Goal: Task Accomplishment & Management: Manage account settings

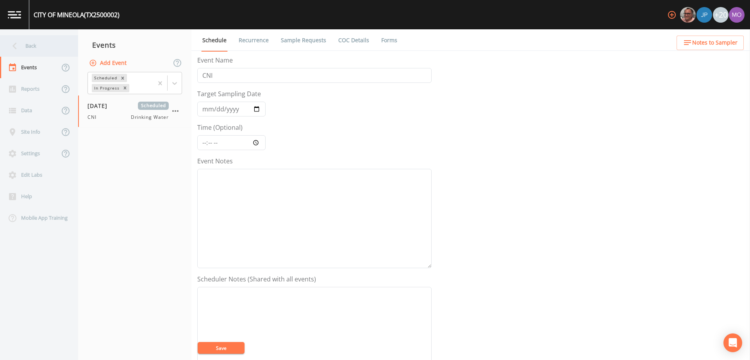
click at [38, 46] on div "Back" at bounding box center [35, 45] width 70 height 21
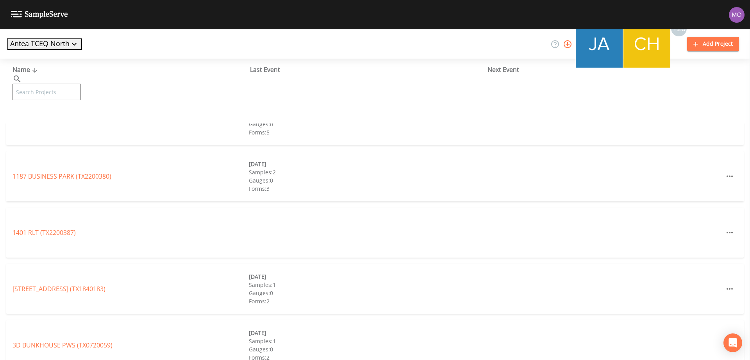
click at [57, 84] on input "text" at bounding box center [46, 92] width 68 height 16
paste input "TX1290046"
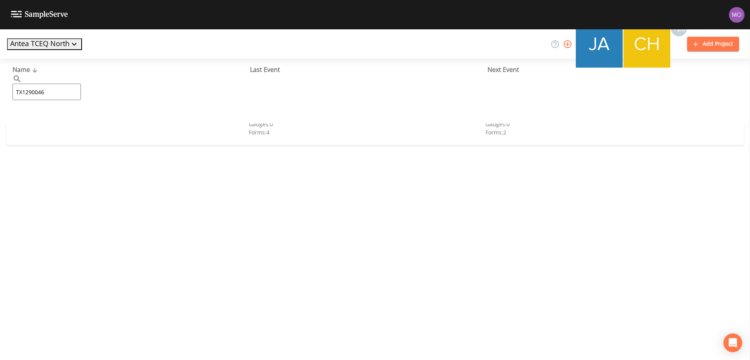
type input "TX1290046"
click at [64, 121] on link "[GEOGRAPHIC_DATA] 11 (TX1290046)" at bounding box center [71, 120] width 118 height 9
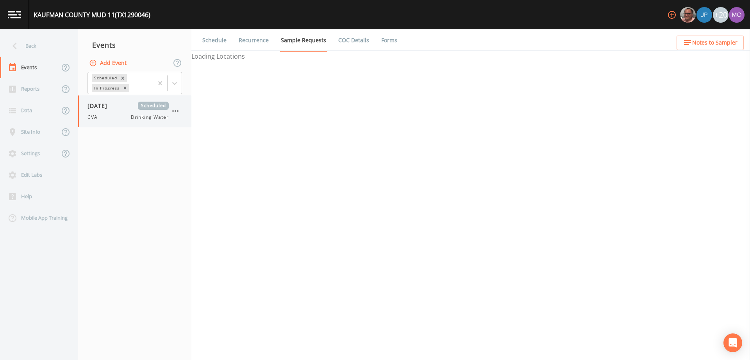
click at [109, 114] on div "CVA Drinking Water" at bounding box center [127, 117] width 81 height 7
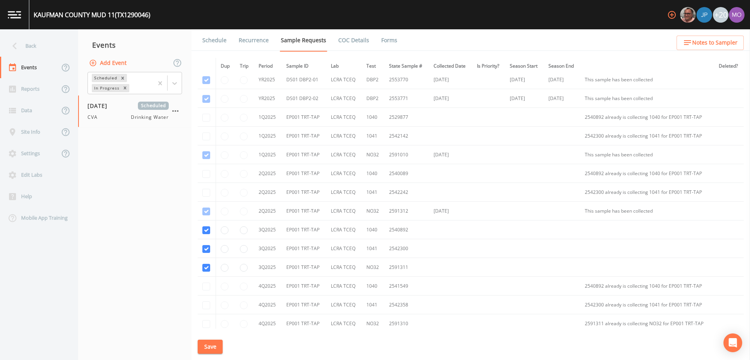
scroll to position [117, 0]
click at [207, 247] on input "checkbox" at bounding box center [206, 248] width 8 height 8
checkbox input "false"
click at [204, 230] on input "checkbox" at bounding box center [206, 230] width 8 height 8
checkbox input "false"
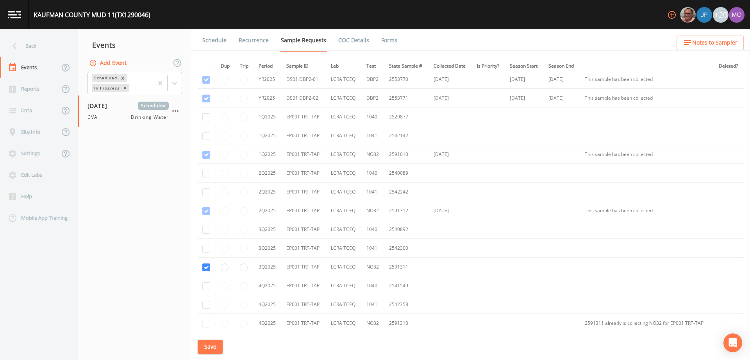
click at [211, 344] on button "Save" at bounding box center [210, 346] width 25 height 14
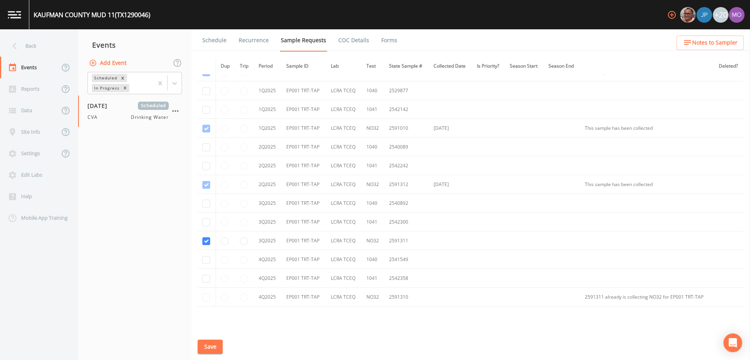
scroll to position [183, 0]
